Goal: Complete application form

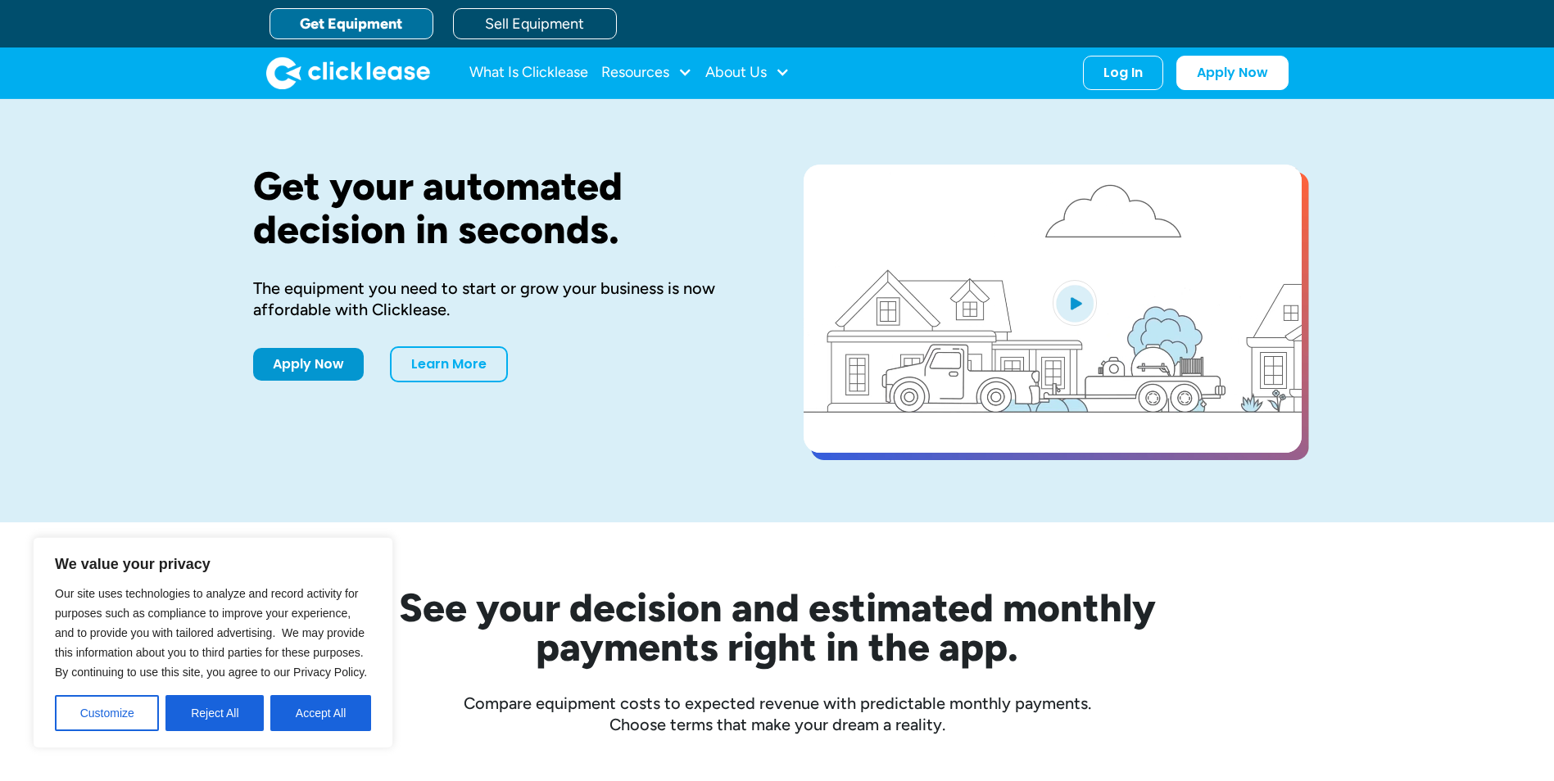
click at [315, 712] on button "Accept All" at bounding box center [320, 713] width 101 height 36
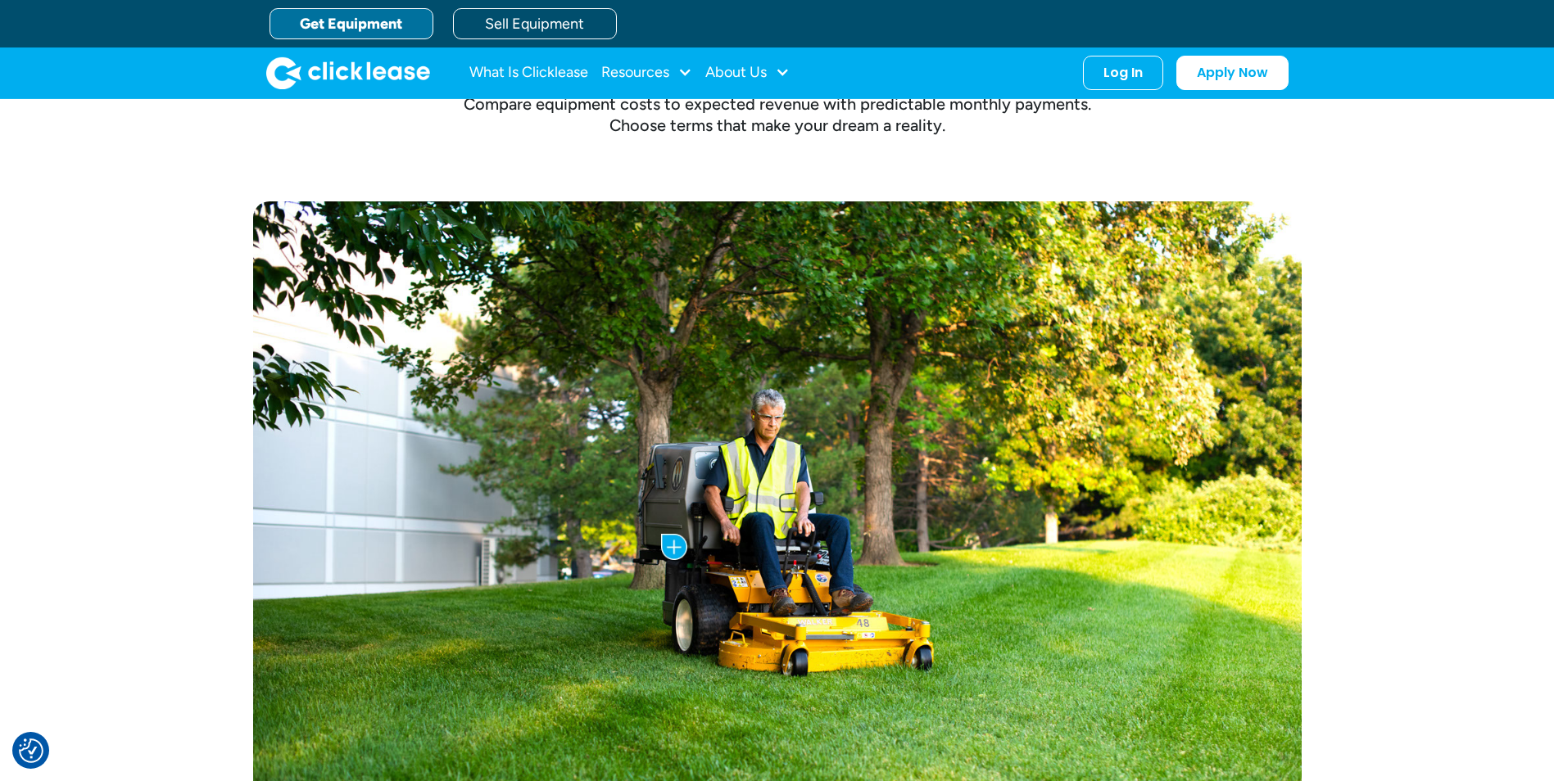
scroll to position [492, 0]
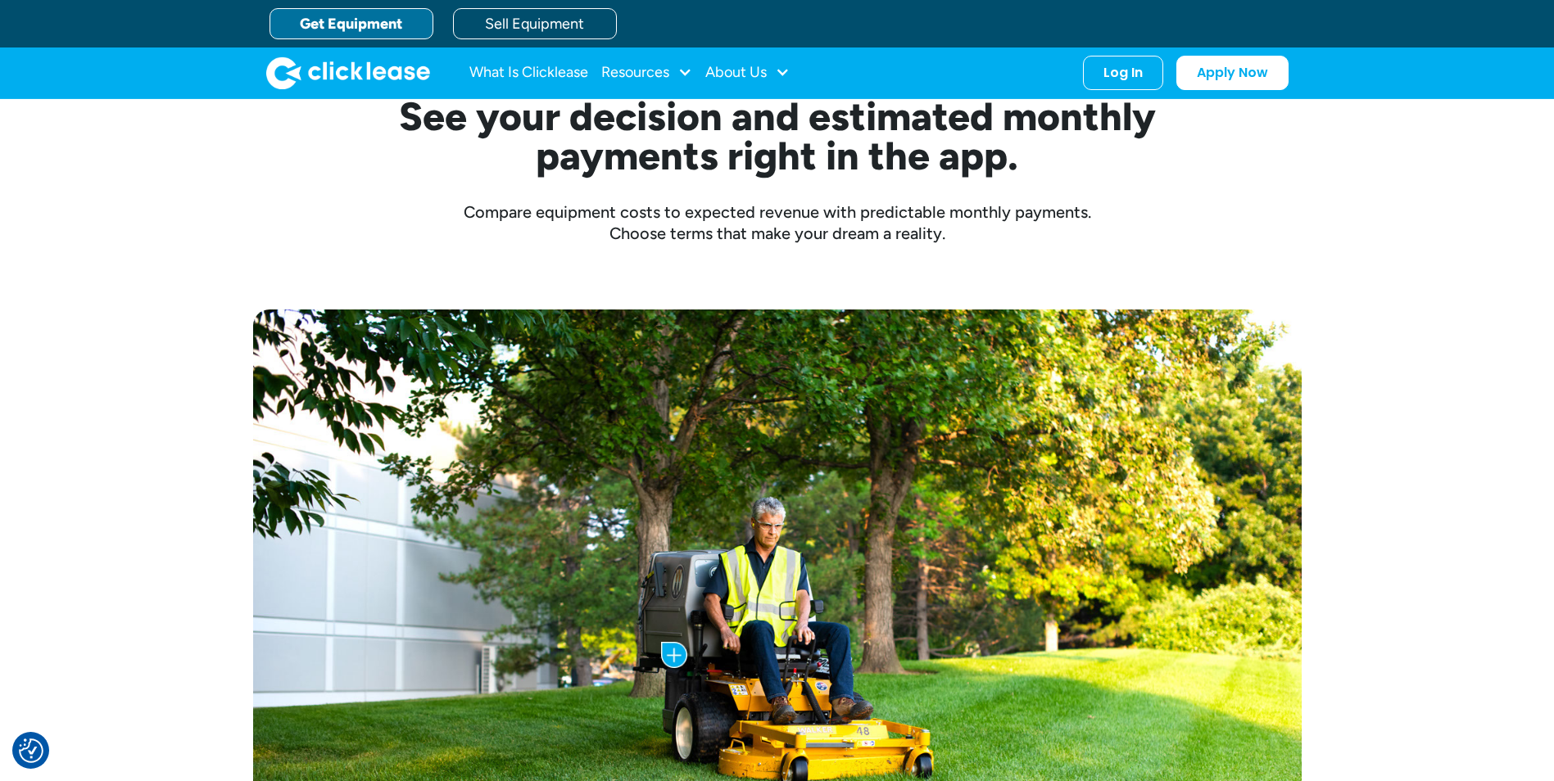
click at [384, 29] on link "Get Equipment" at bounding box center [352, 23] width 164 height 31
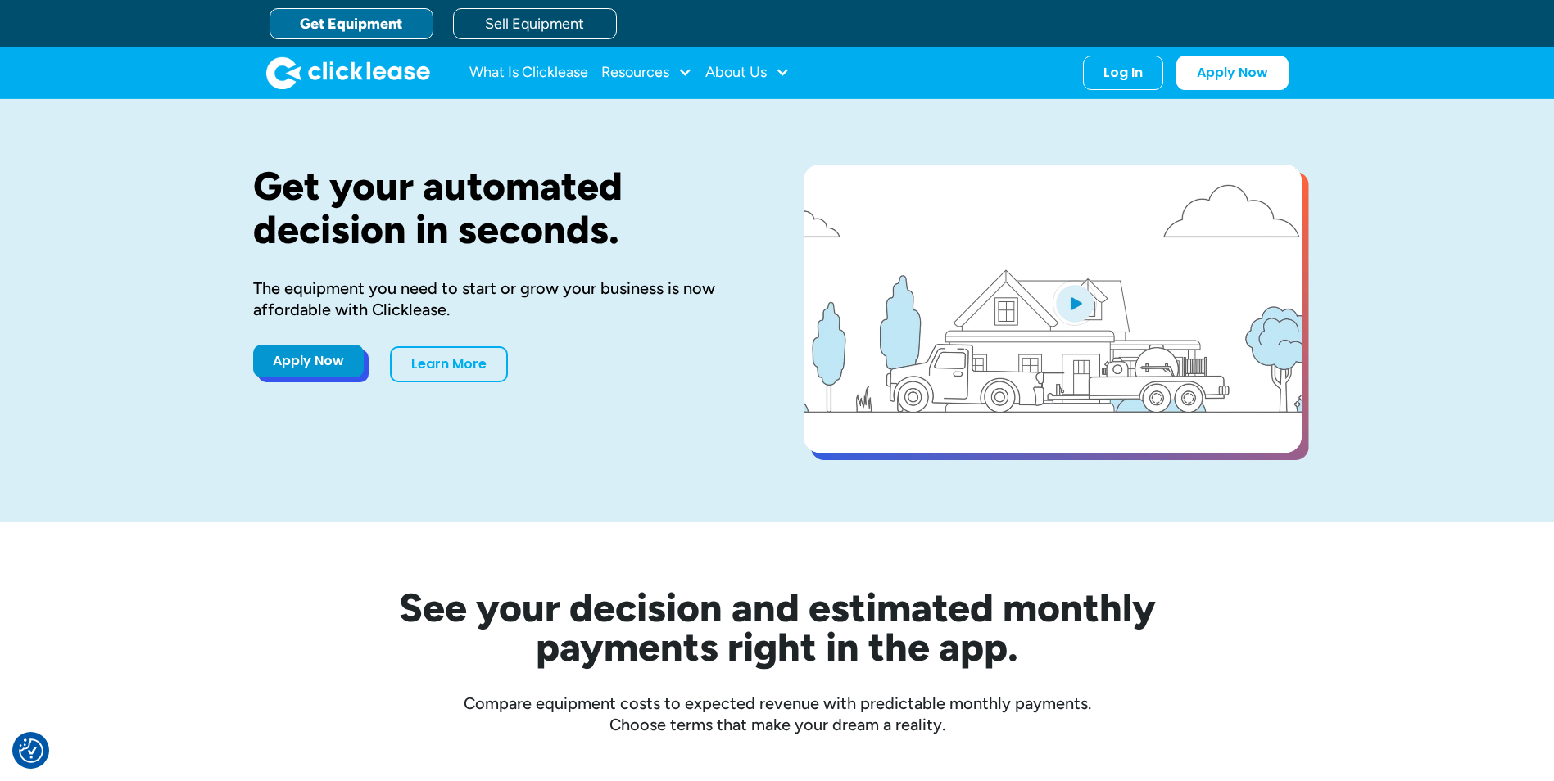
click at [313, 370] on link "Apply Now" at bounding box center [308, 361] width 111 height 33
